Goal: Task Accomplishment & Management: Manage account settings

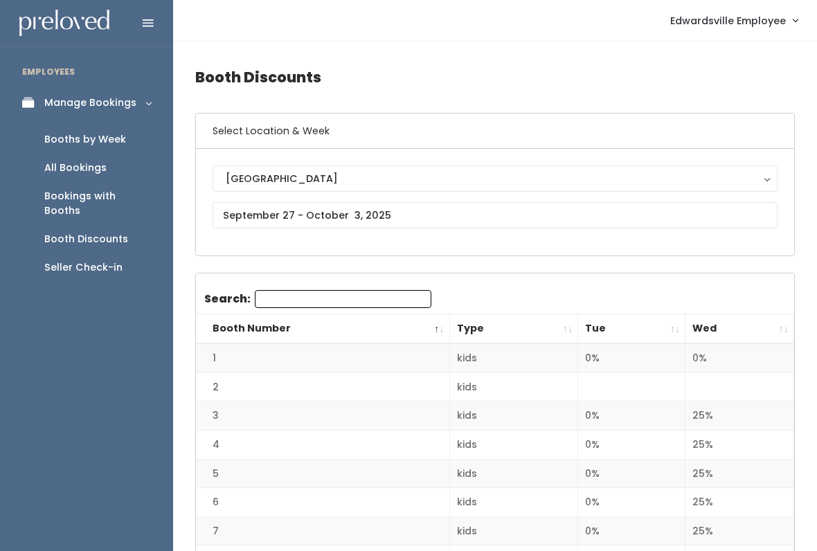
click at [98, 175] on link "All Bookings" at bounding box center [86, 168] width 173 height 28
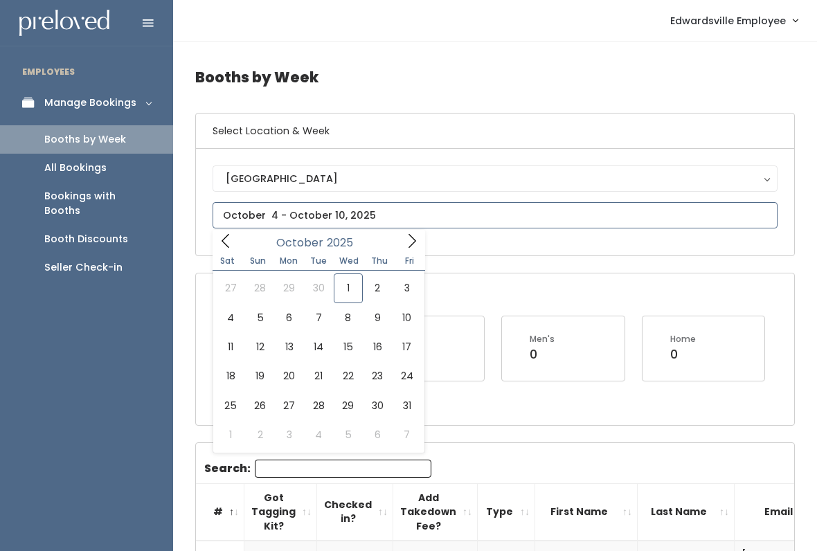
type input "[DATE] to [DATE]"
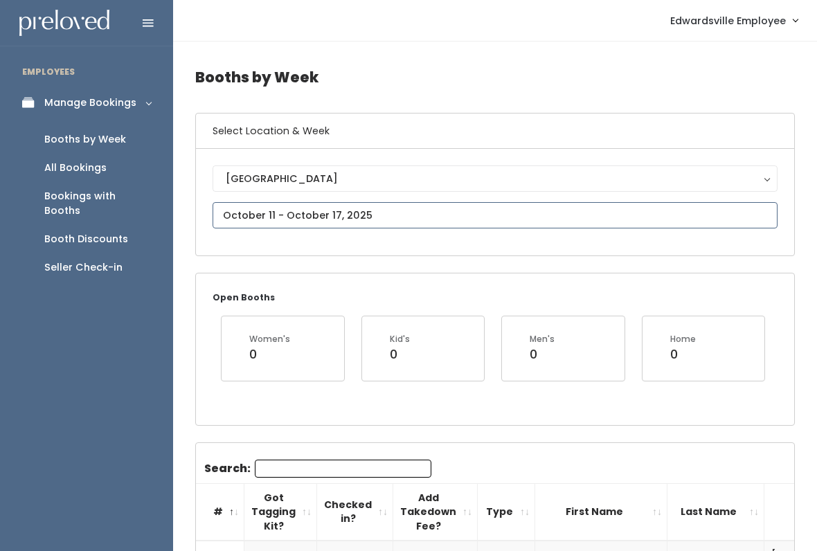
click at [495, 218] on input "text" at bounding box center [495, 215] width 565 height 26
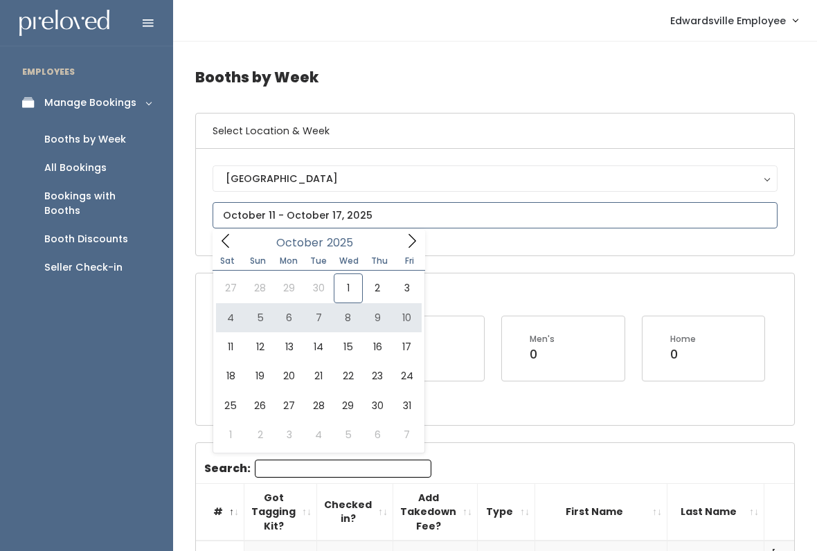
type input "October 4 to October 10"
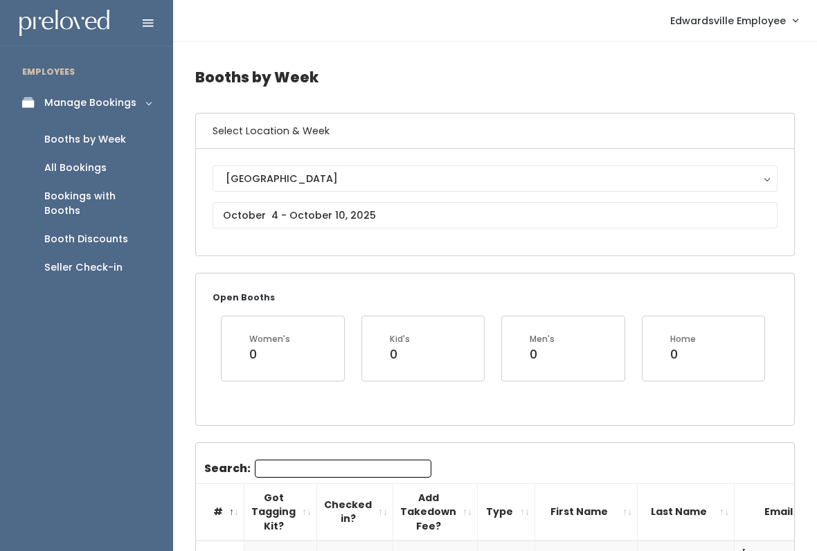
click at [360, 465] on input "Search:" at bounding box center [343, 469] width 177 height 18
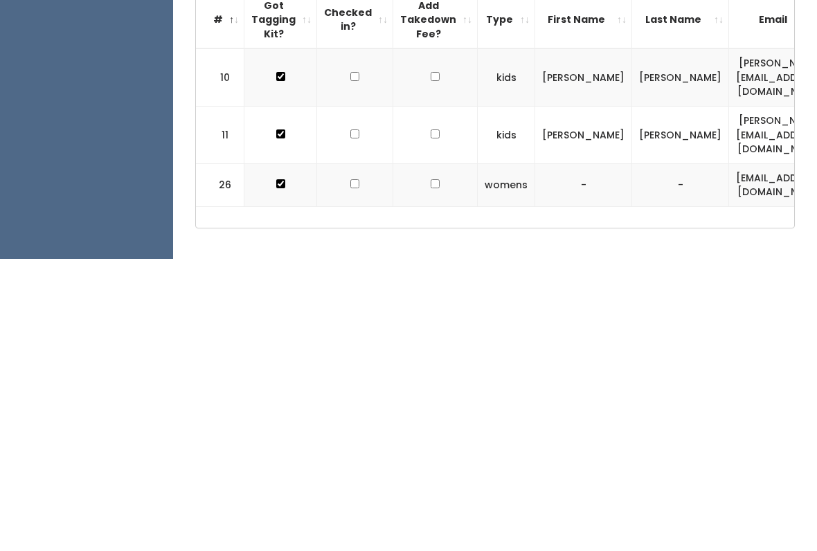
type input "J"
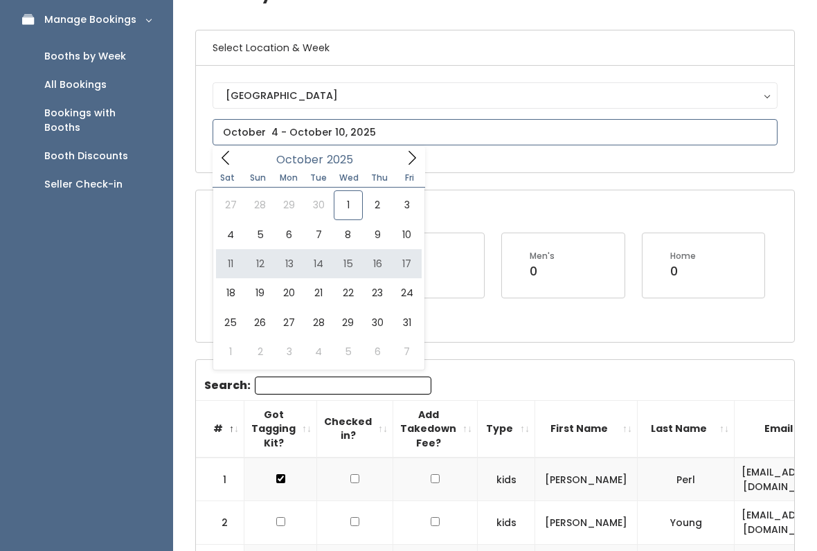
type input "[DATE] to [DATE]"
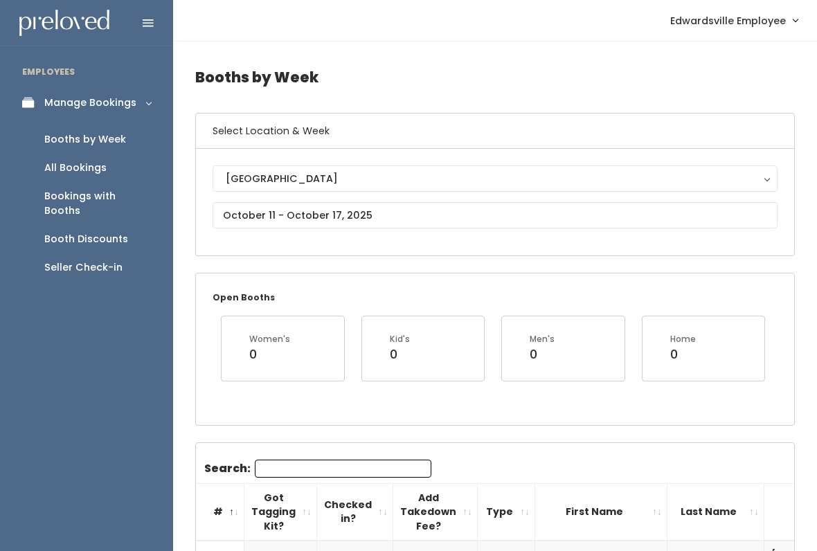
click at [326, 467] on input "Search:" at bounding box center [343, 469] width 177 height 18
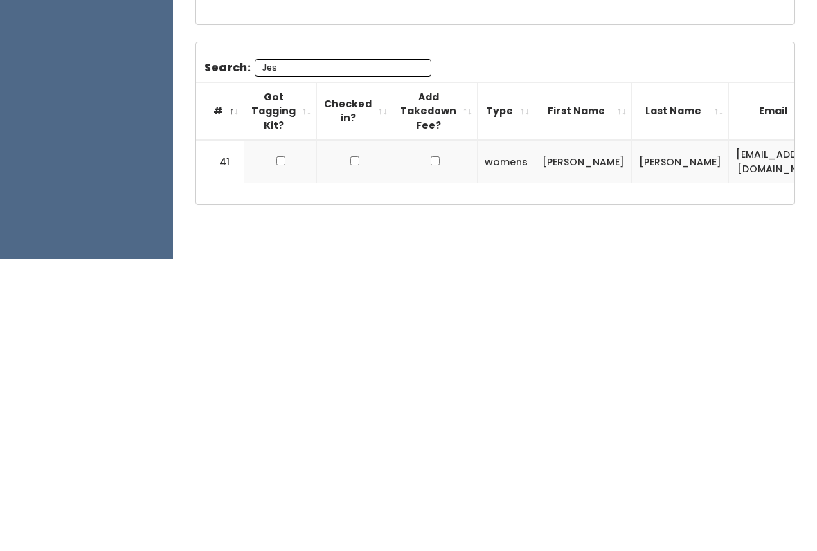
type input "Jes"
click at [282, 449] on input "checkbox" at bounding box center [280, 453] width 9 height 9
checkbox input "true"
